Goal: Information Seeking & Learning: Find contact information

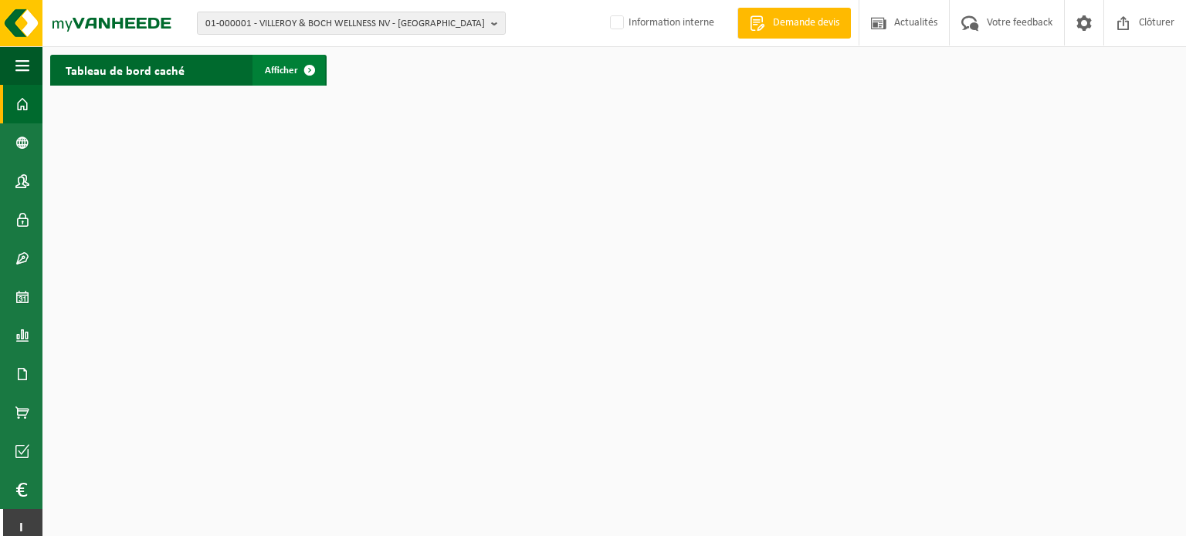
click at [289, 77] on link "Afficher" at bounding box center [288, 70] width 73 height 31
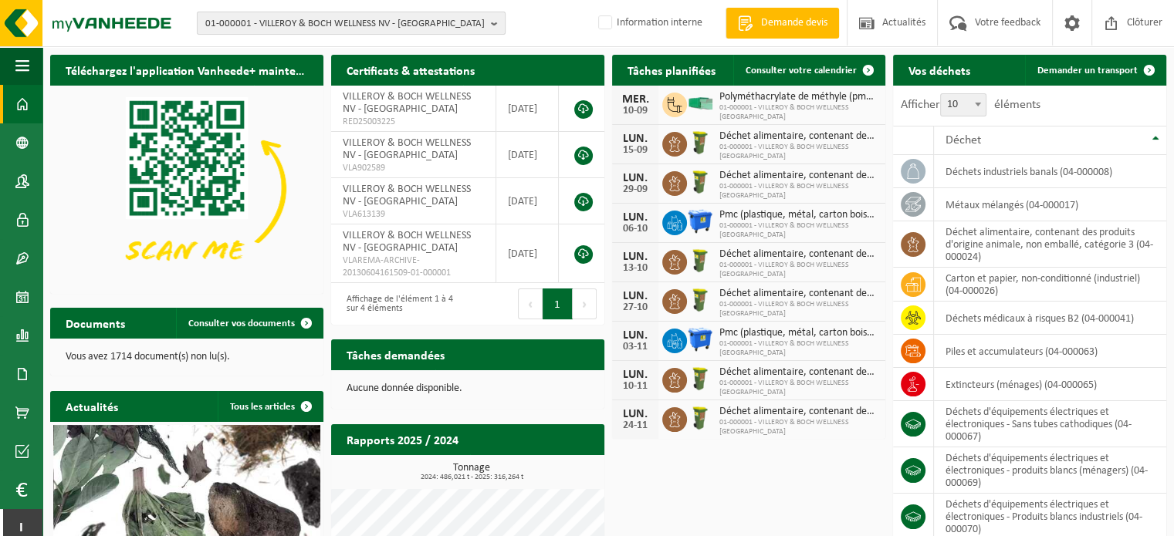
click at [494, 21] on b "button" at bounding box center [498, 23] width 14 height 22
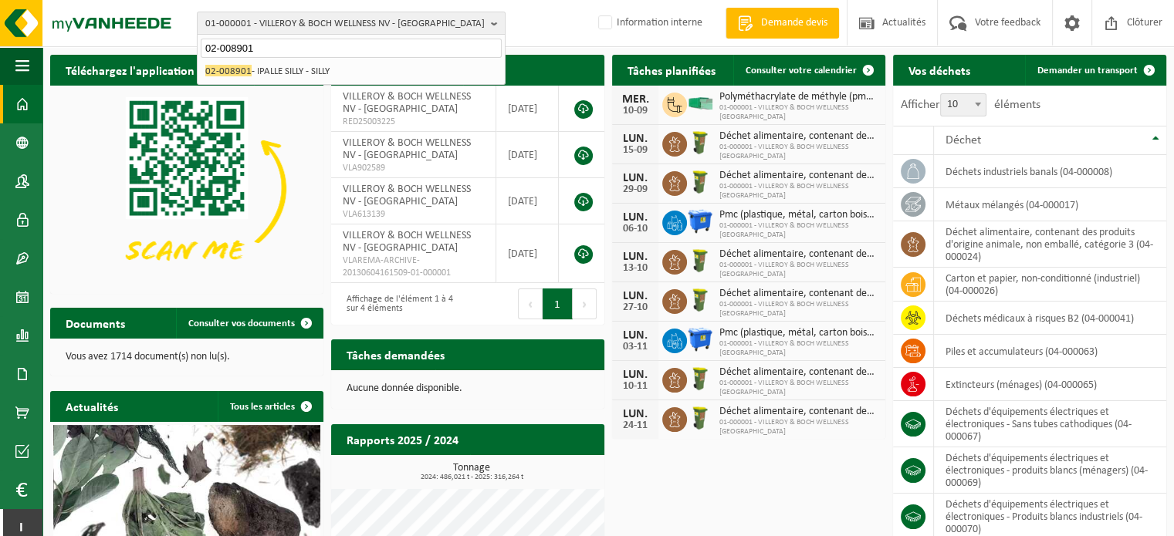
type input "02-008901"
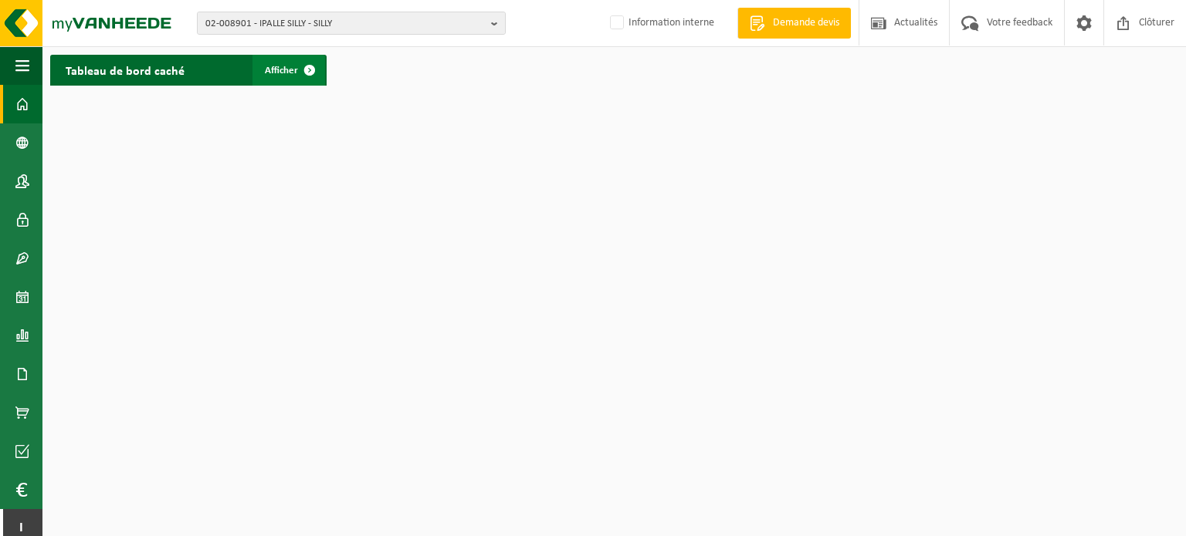
click at [291, 70] on span "Afficher" at bounding box center [281, 71] width 33 height 10
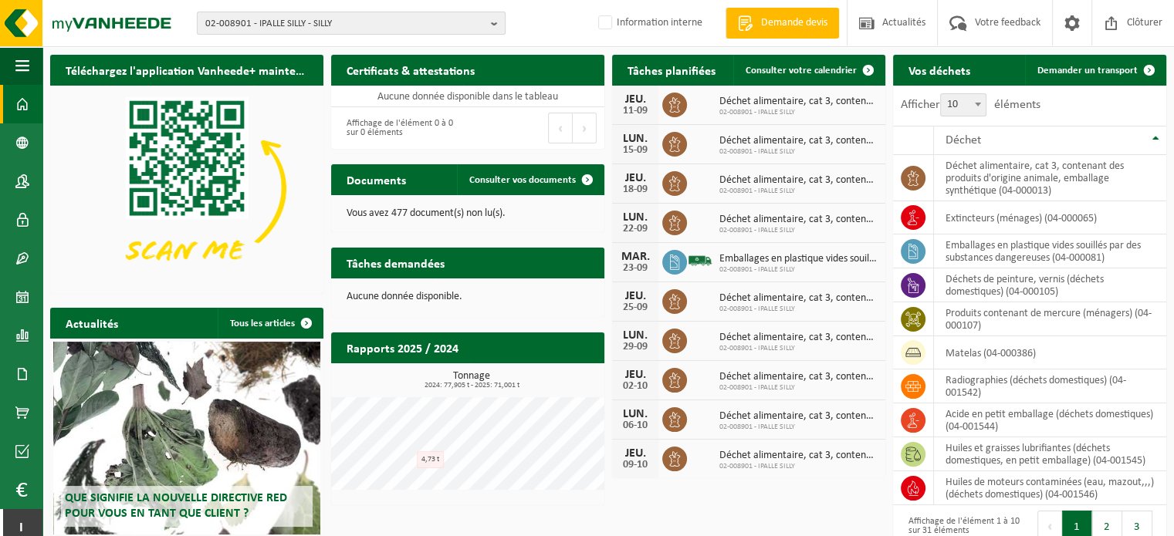
click at [364, 18] on span "02-008901 - IPALLE SILLY - SILLY" at bounding box center [344, 23] width 279 height 23
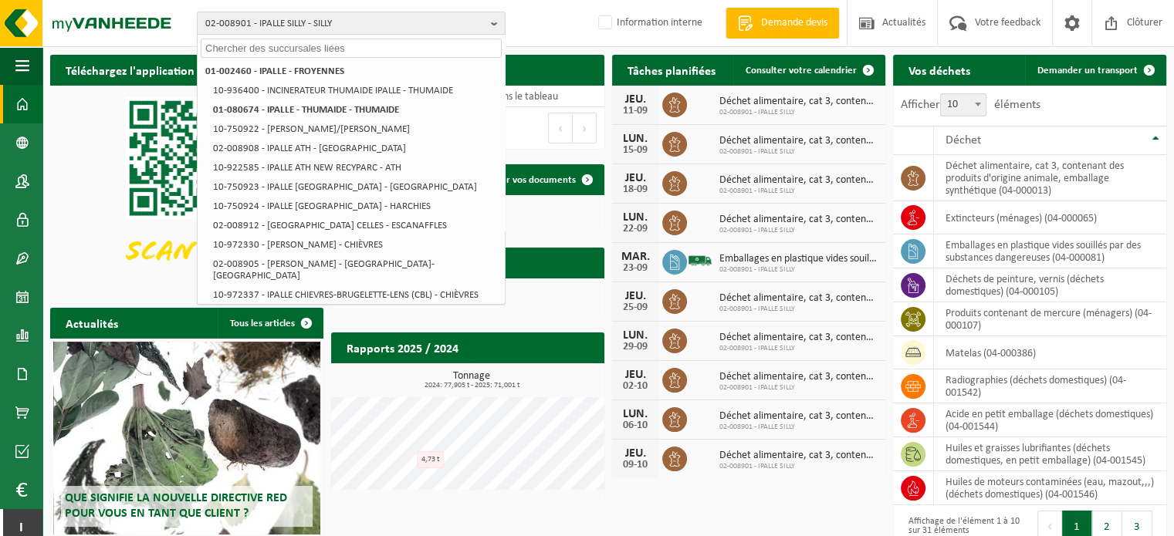
click at [209, 47] on input "text" at bounding box center [351, 48] width 301 height 19
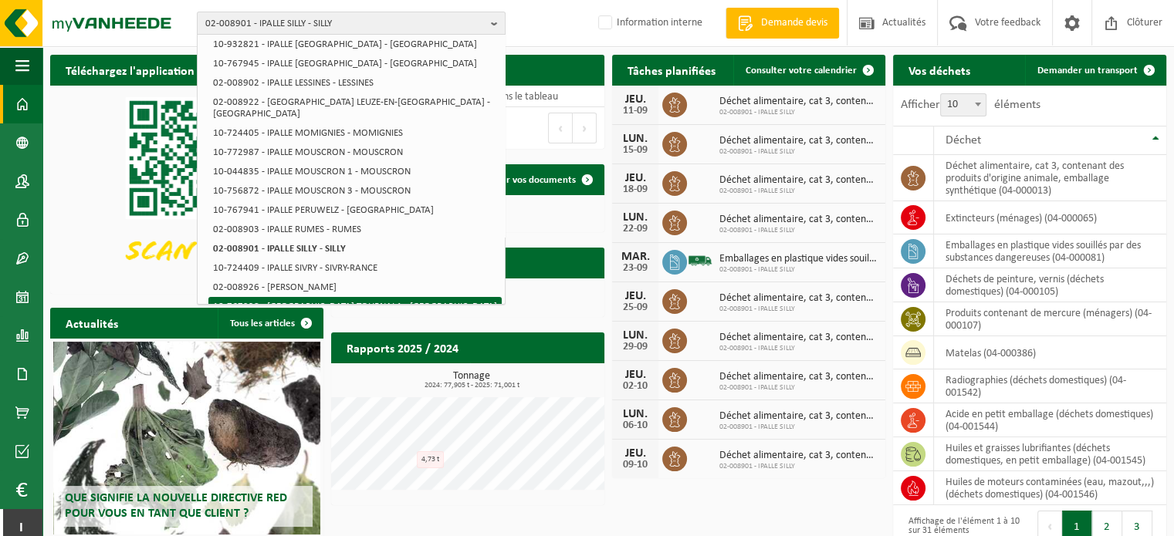
scroll to position [416, 0]
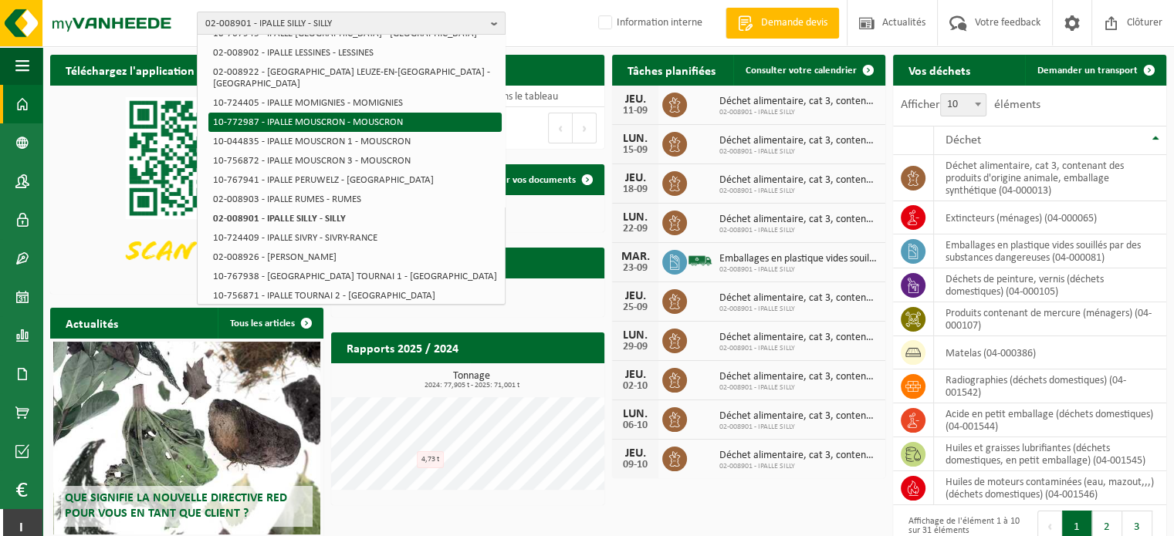
click at [325, 113] on li "10-772987 - IPALLE MOUSCRON - MOUSCRON" at bounding box center [354, 122] width 293 height 19
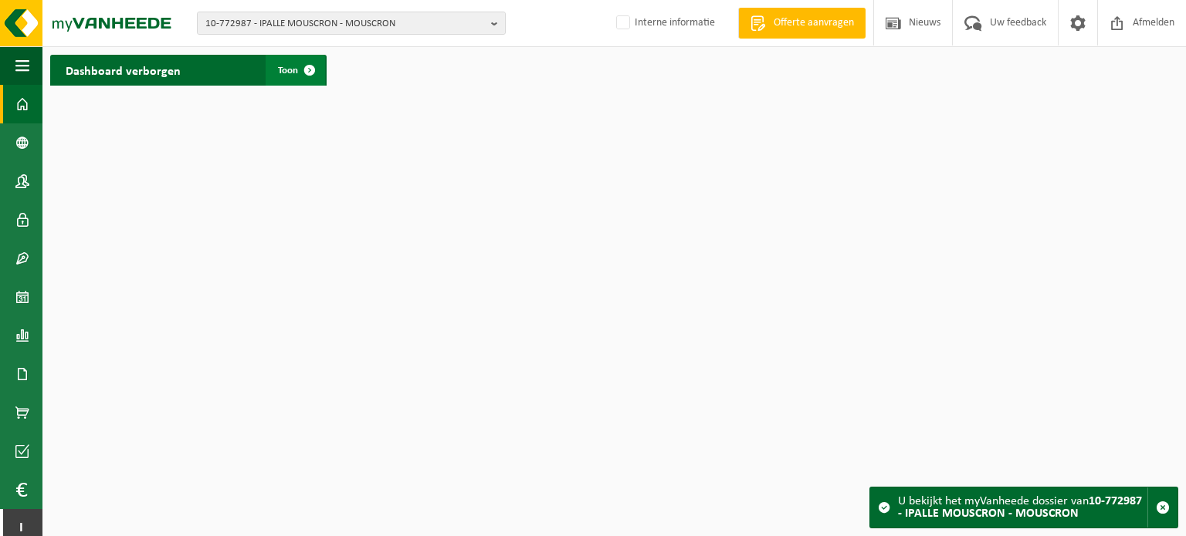
click at [312, 70] on span at bounding box center [309, 70] width 31 height 31
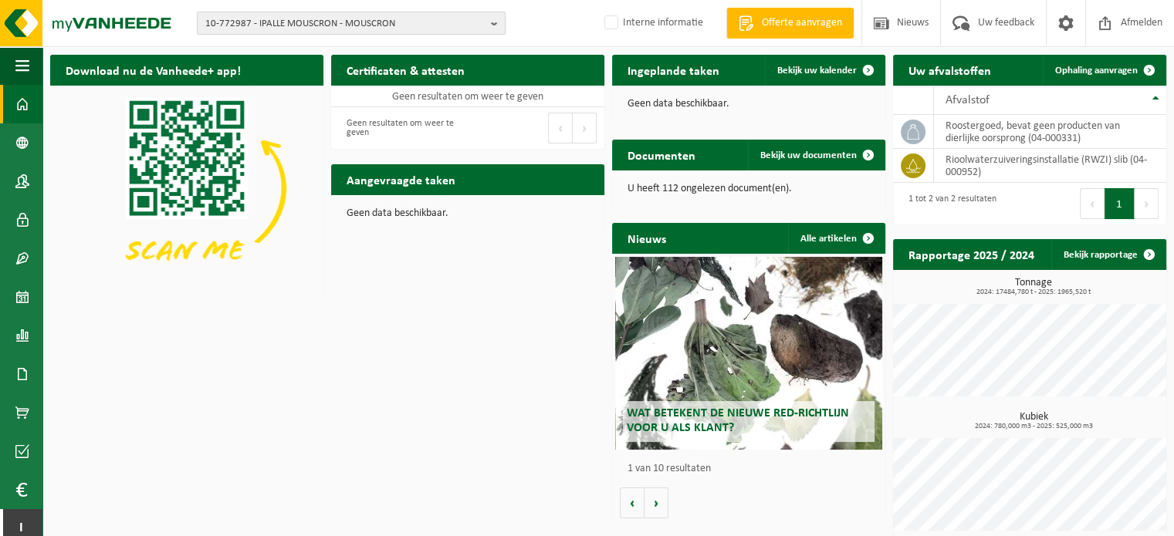
click at [462, 20] on span "10-772987 - IPALLE MOUSCRON - MOUSCRON" at bounding box center [344, 23] width 279 height 23
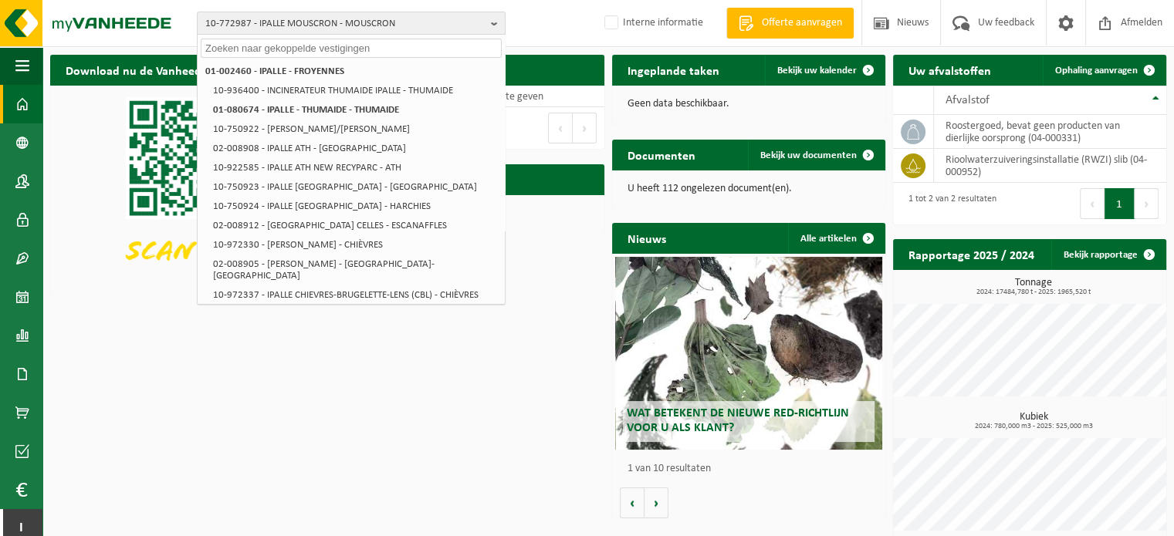
click at [293, 39] on input "text" at bounding box center [351, 48] width 301 height 19
paste input "02-008906"
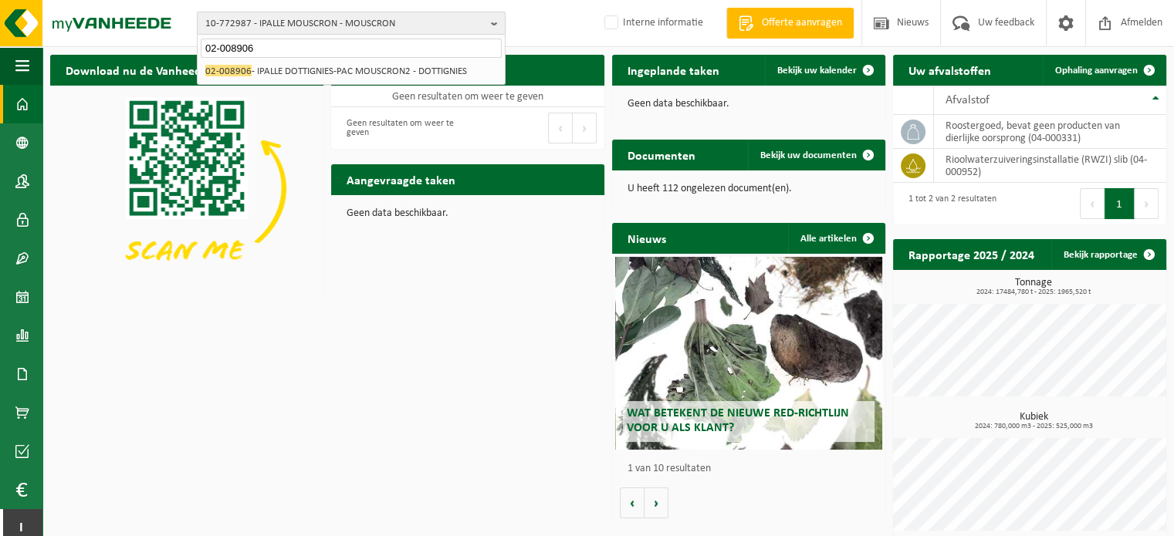
type input "02-008906"
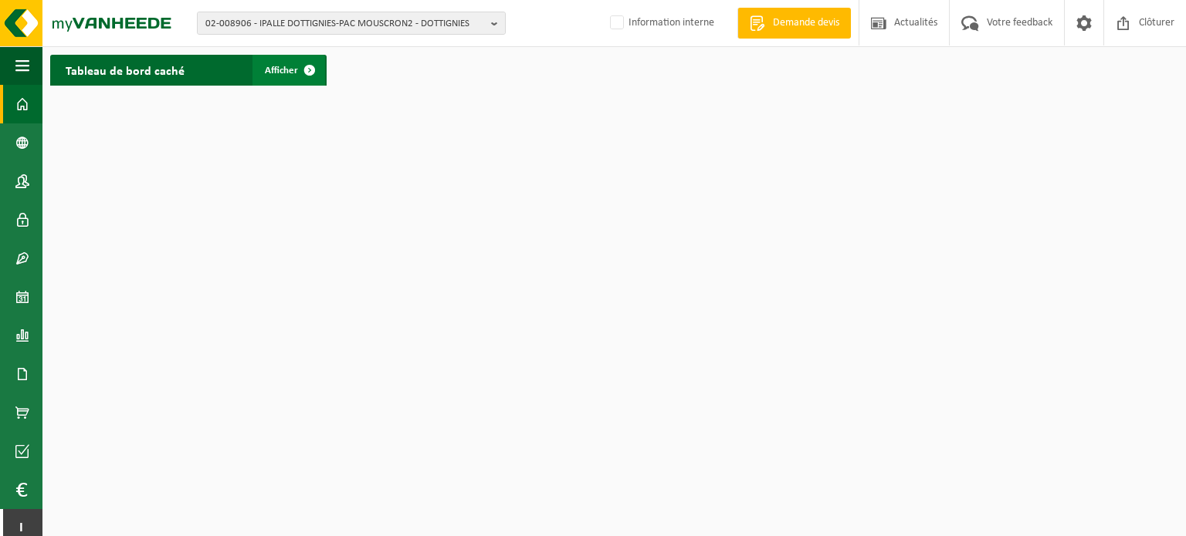
click at [278, 74] on span "Afficher" at bounding box center [281, 71] width 33 height 10
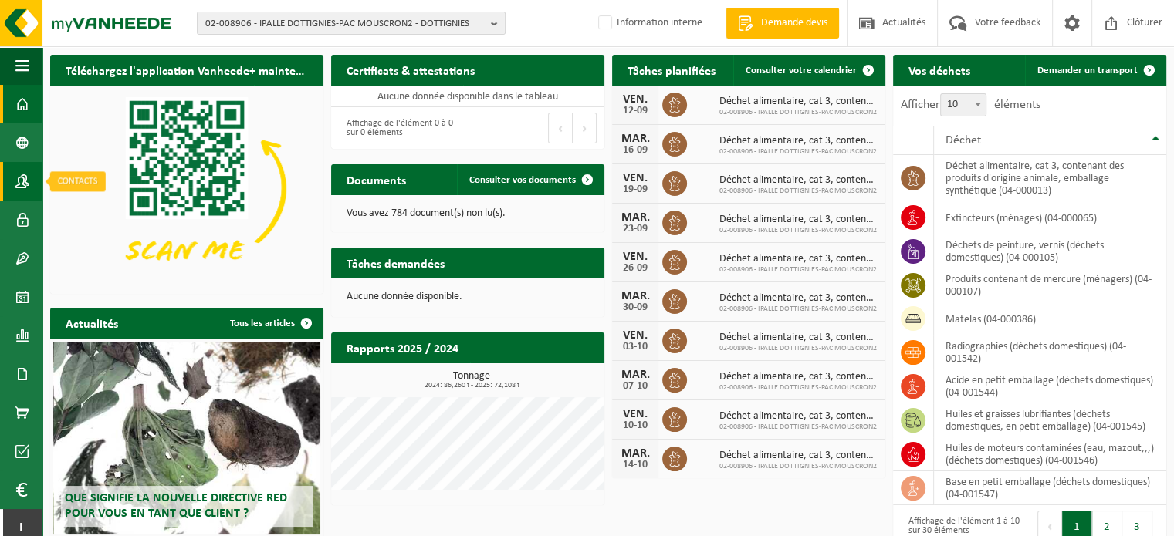
click at [20, 186] on span at bounding box center [22, 181] width 14 height 39
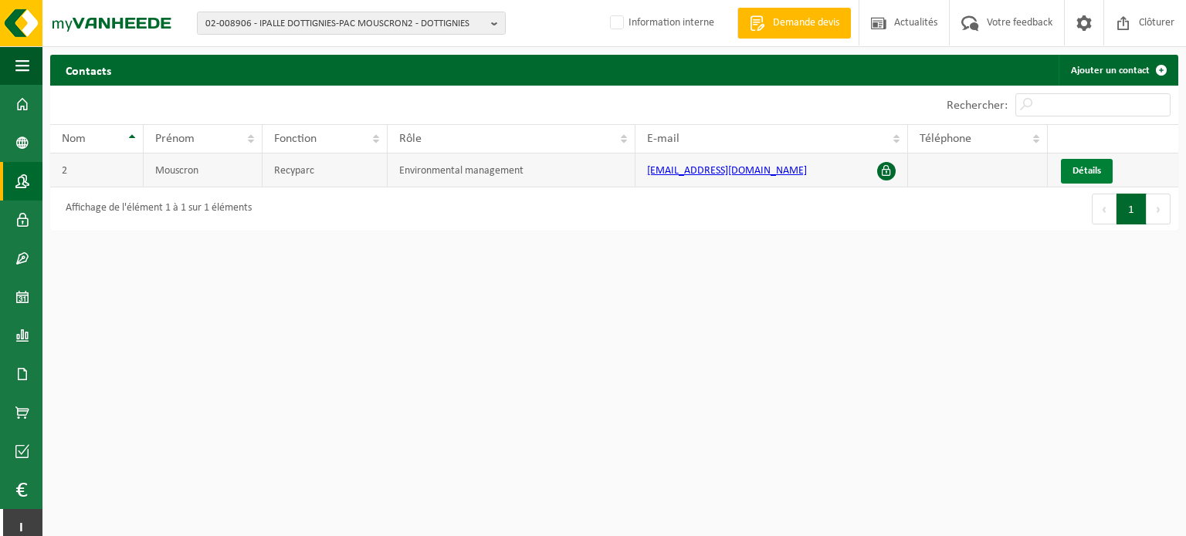
click at [1081, 167] on span "Détails" at bounding box center [1086, 171] width 29 height 10
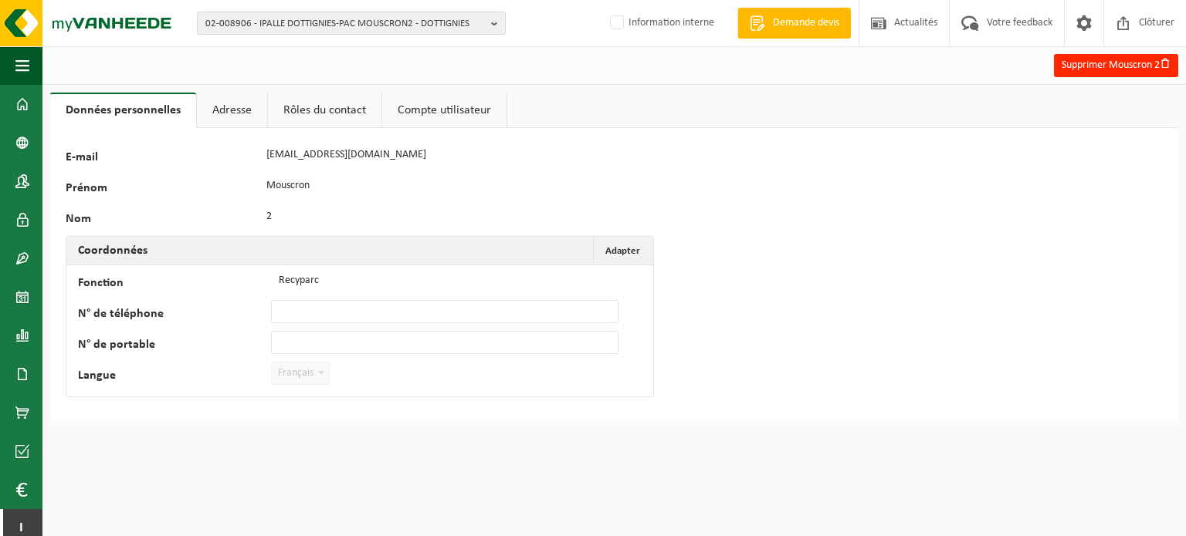
click at [467, 107] on link "Compte utilisateur" at bounding box center [444, 111] width 124 height 36
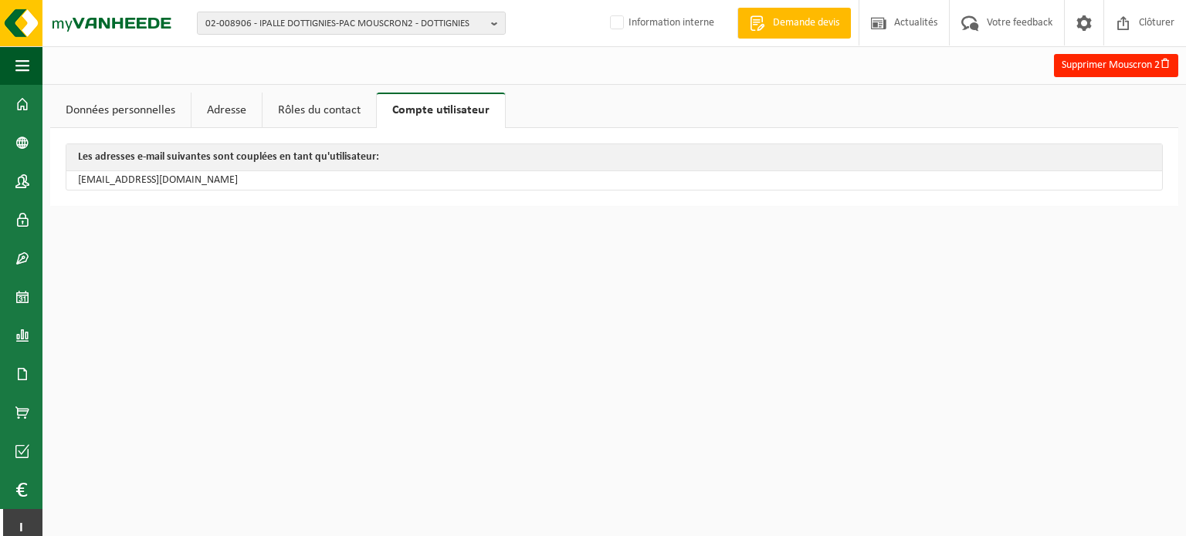
click at [324, 109] on link "Rôles du contact" at bounding box center [318, 111] width 113 height 36
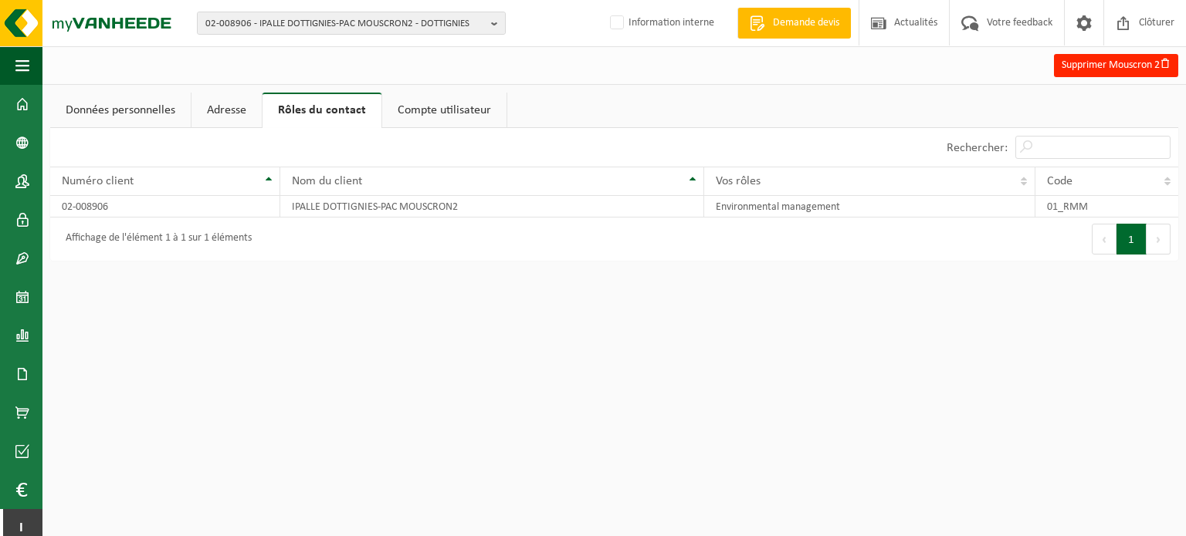
click at [219, 107] on link "Adresse" at bounding box center [226, 111] width 70 height 36
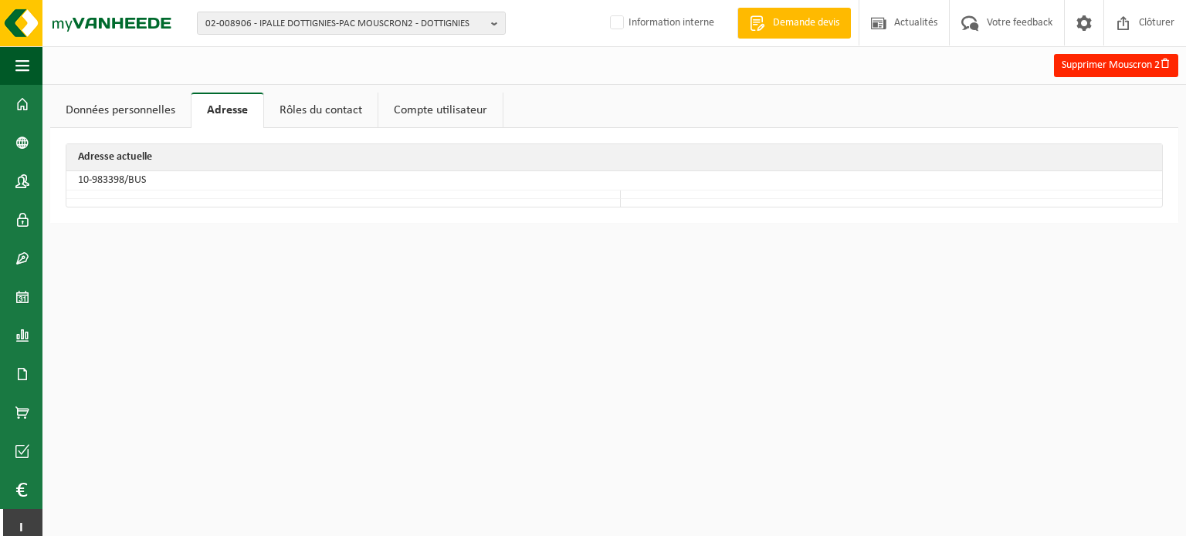
click at [151, 113] on link "Données personnelles" at bounding box center [120, 111] width 140 height 36
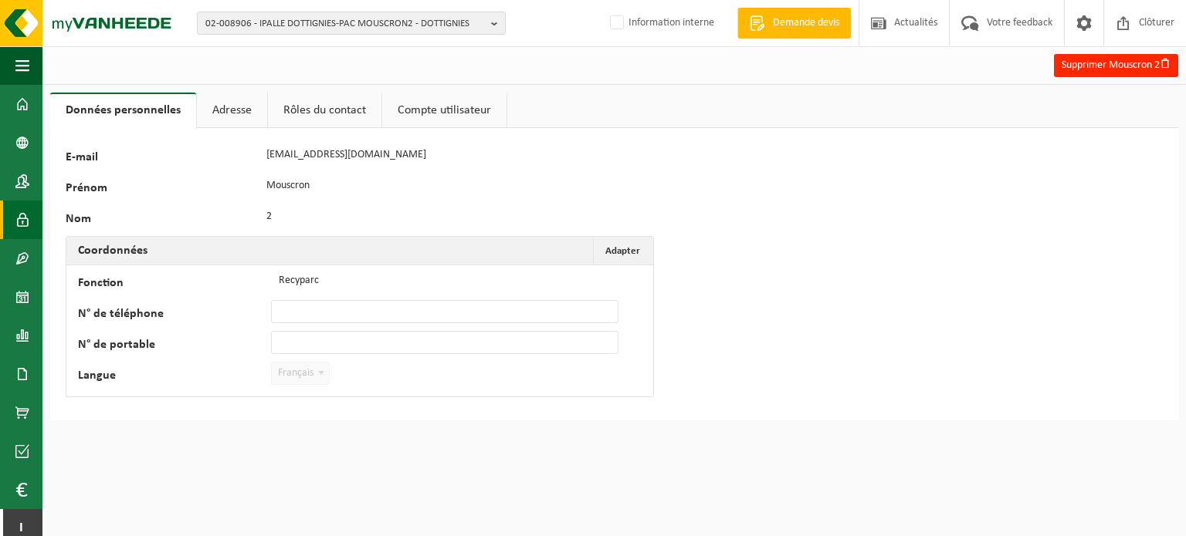
click at [20, 218] on span at bounding box center [22, 220] width 14 height 39
